Goal: Find specific page/section: Find specific page/section

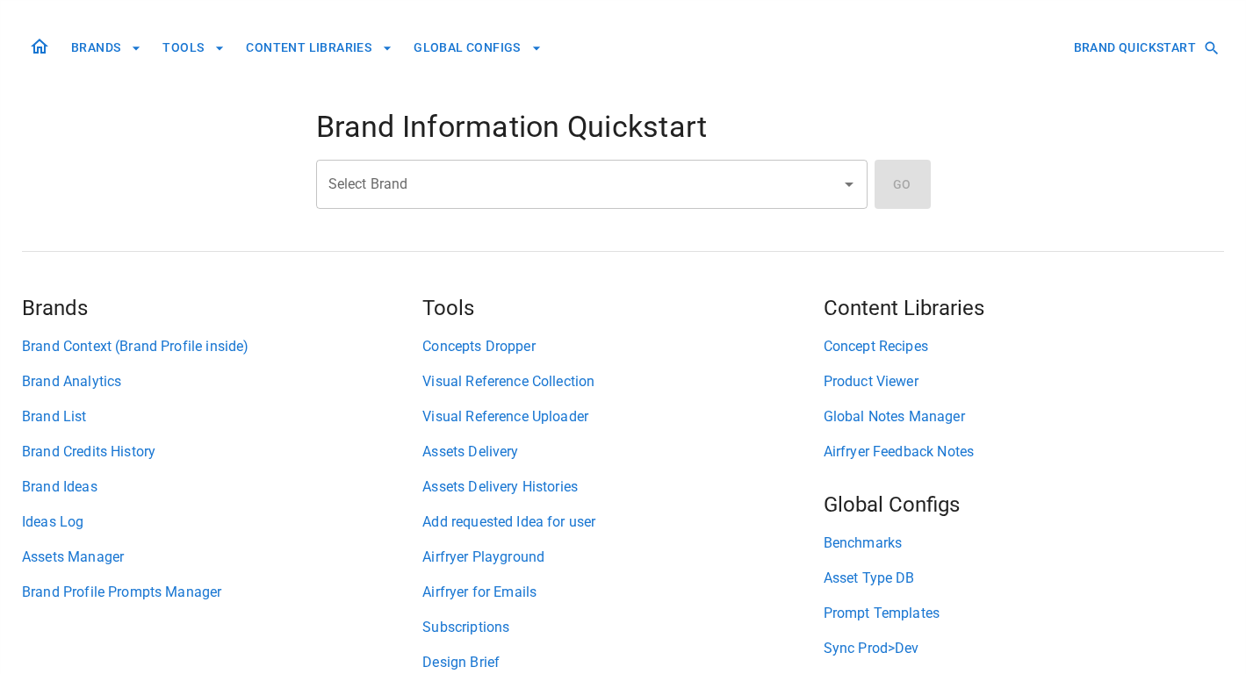
scroll to position [97, 0]
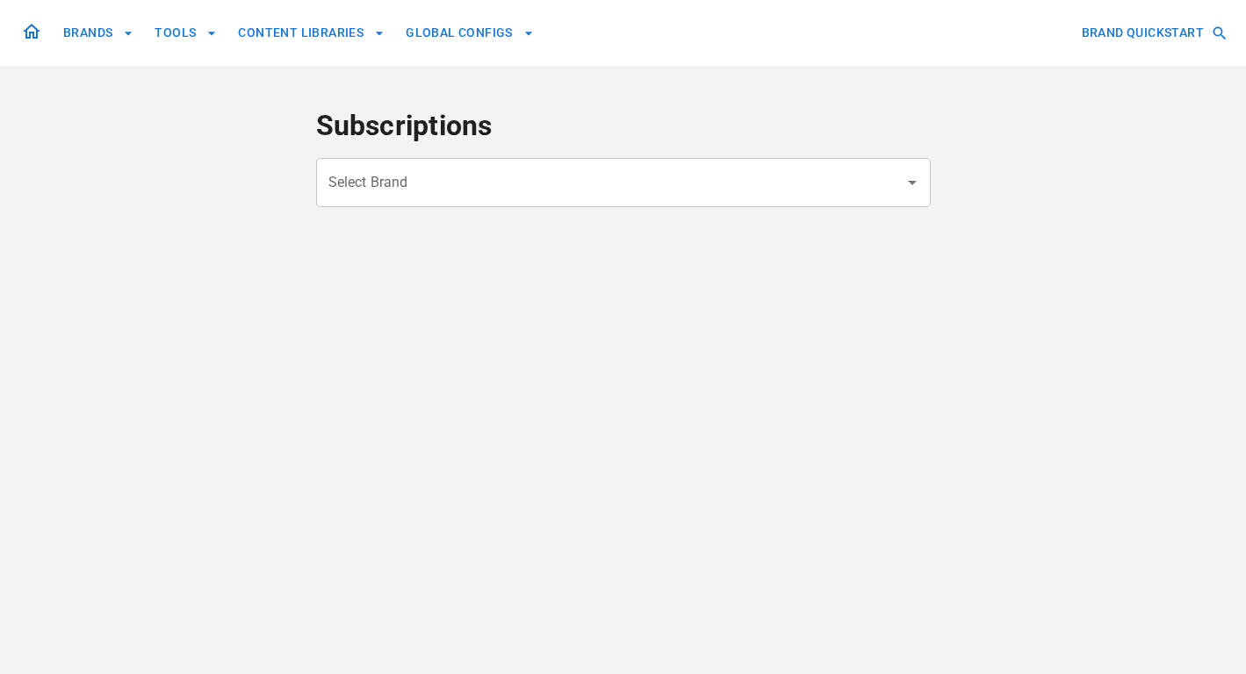
click at [504, 190] on input "Select Brand" at bounding box center [610, 182] width 573 height 33
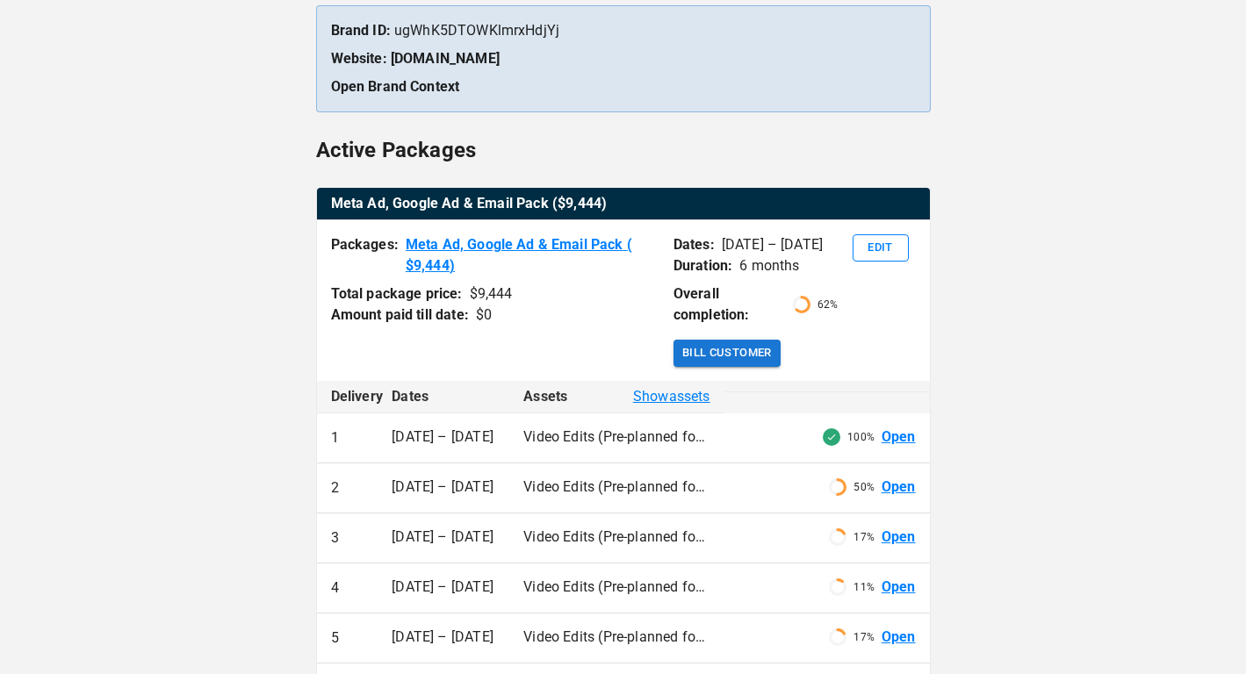
scroll to position [364, 0]
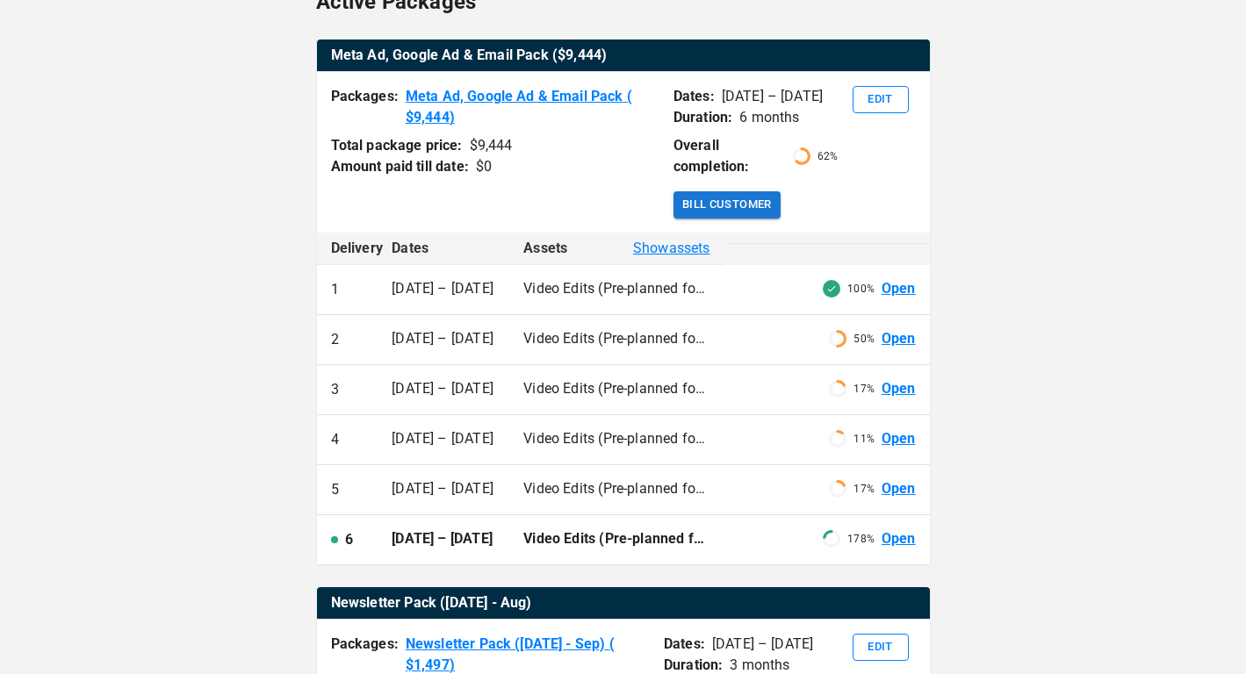
type input "**********"
drag, startPoint x: 869, startPoint y: 289, endPoint x: 799, endPoint y: 284, distance: 69.6
click at [801, 285] on div "100% Open" at bounding box center [827, 289] width 177 height 20
click at [897, 291] on link "Open" at bounding box center [899, 289] width 34 height 20
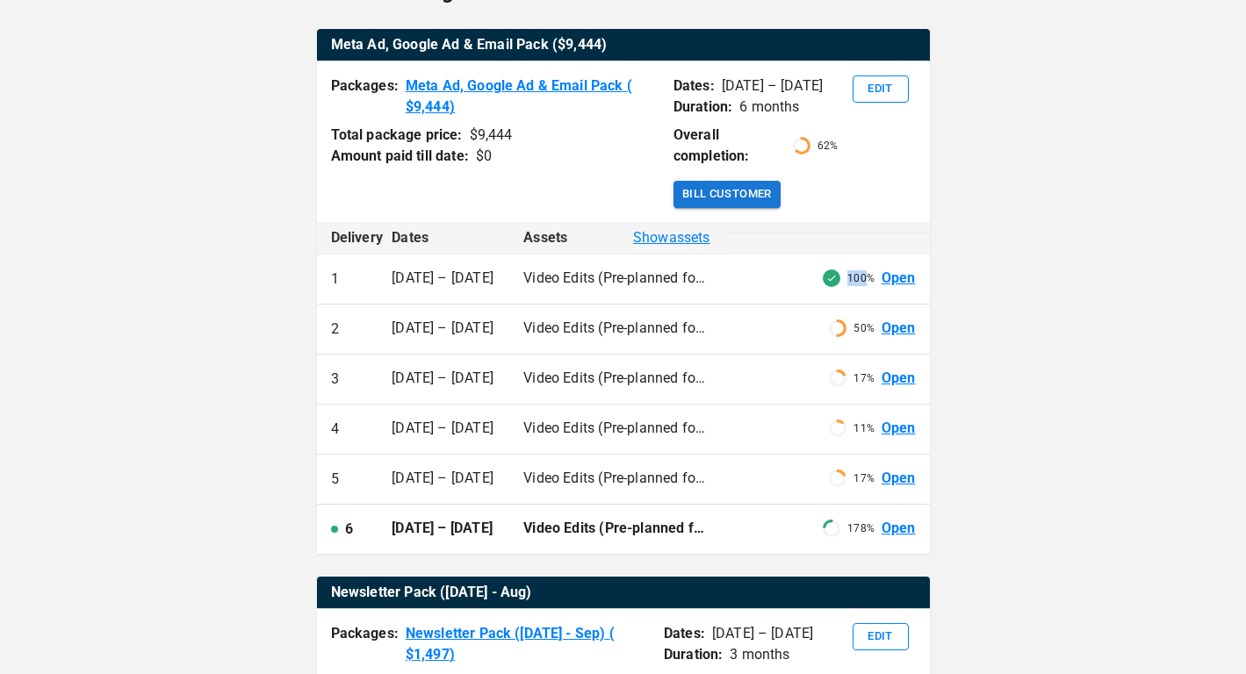
scroll to position [378, 0]
